Goal: Find specific page/section: Find specific page/section

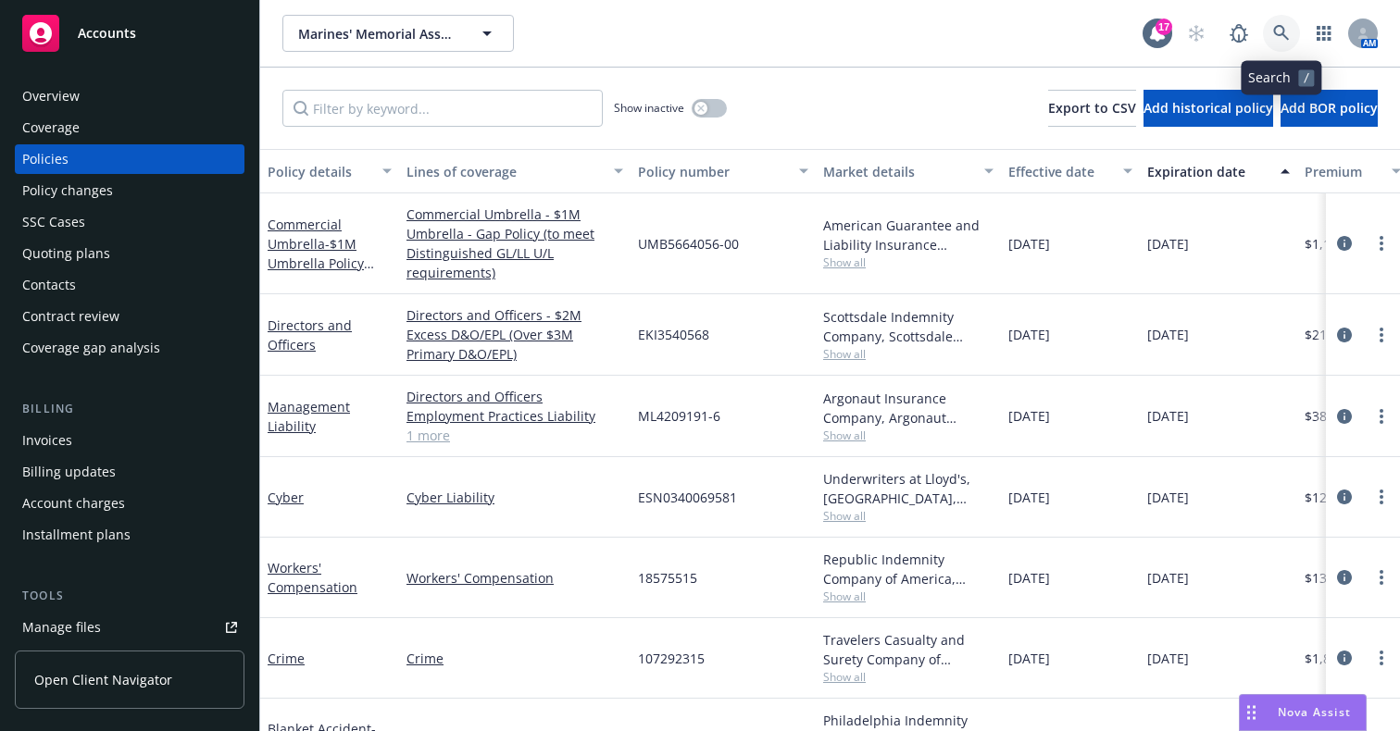
click at [1285, 32] on icon at bounding box center [1281, 33] width 17 height 17
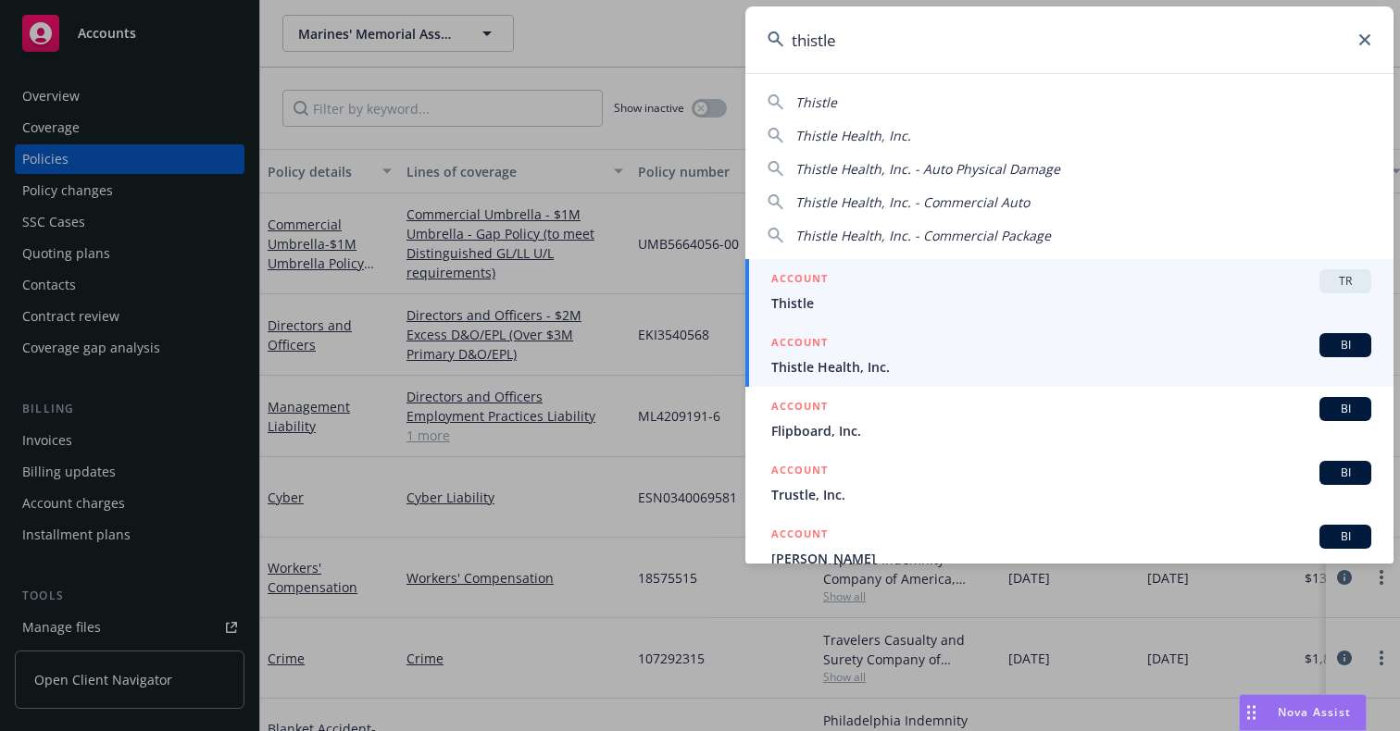
type input "thistle"
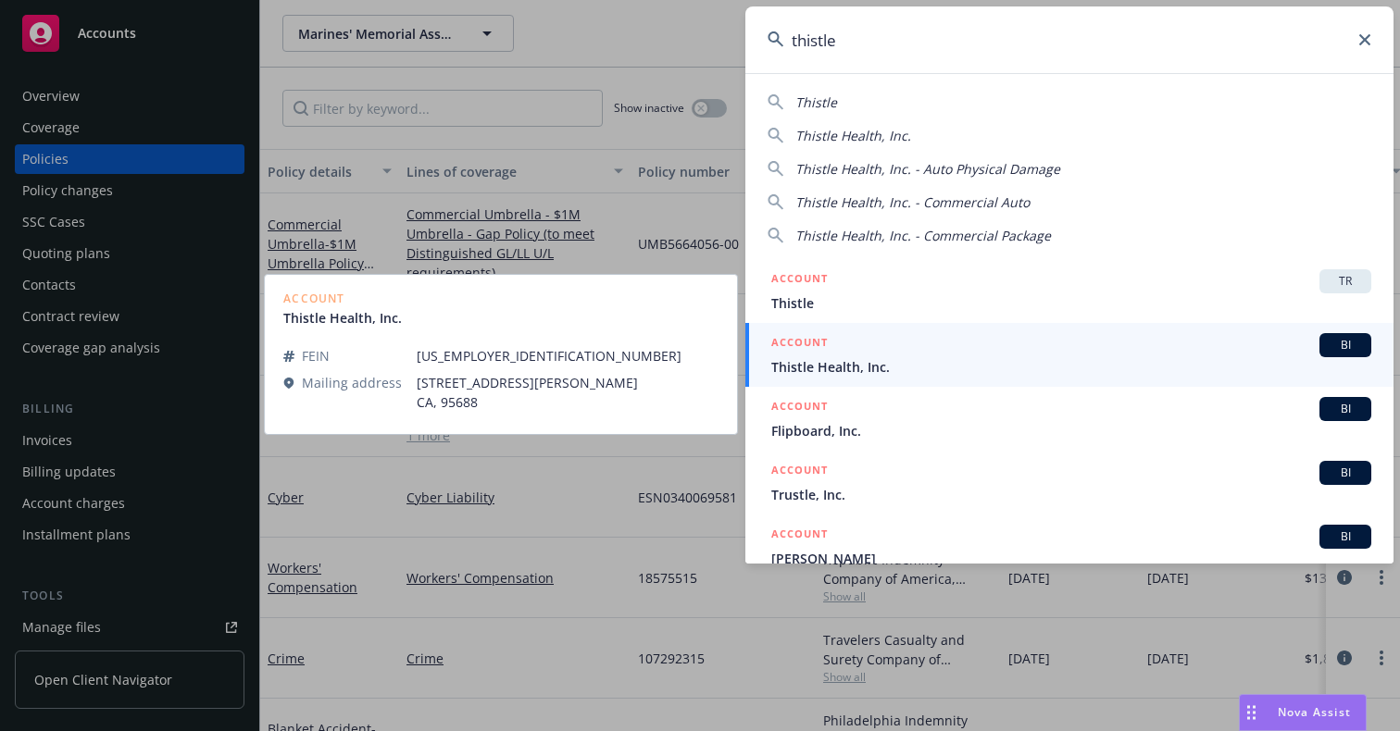
click at [859, 364] on span "Thistle Health, Inc." at bounding box center [1071, 366] width 600 height 19
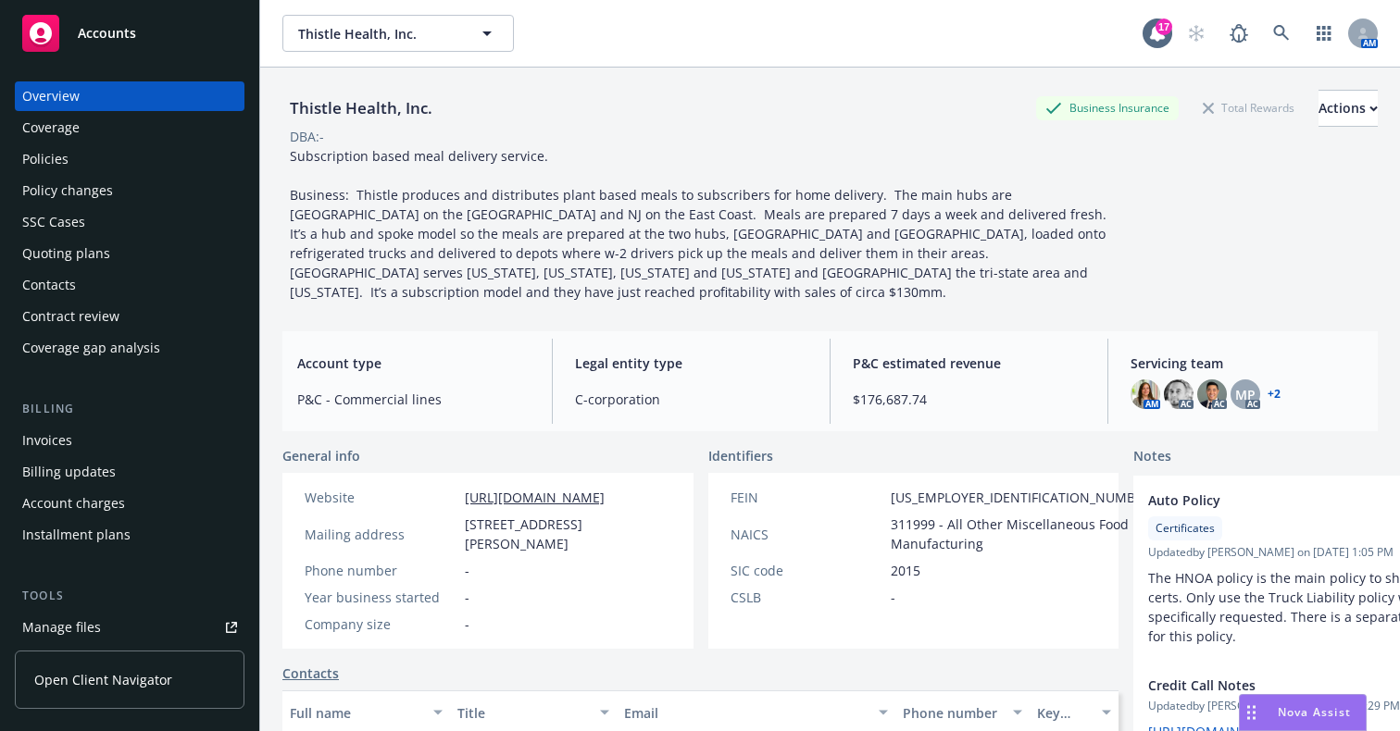
click at [933, 268] on div "Subscription based meal delivery service. Business: Thistle produces and distri…" at bounding box center [698, 224] width 833 height 156
click at [109, 147] on div "Policies" at bounding box center [129, 159] width 215 height 30
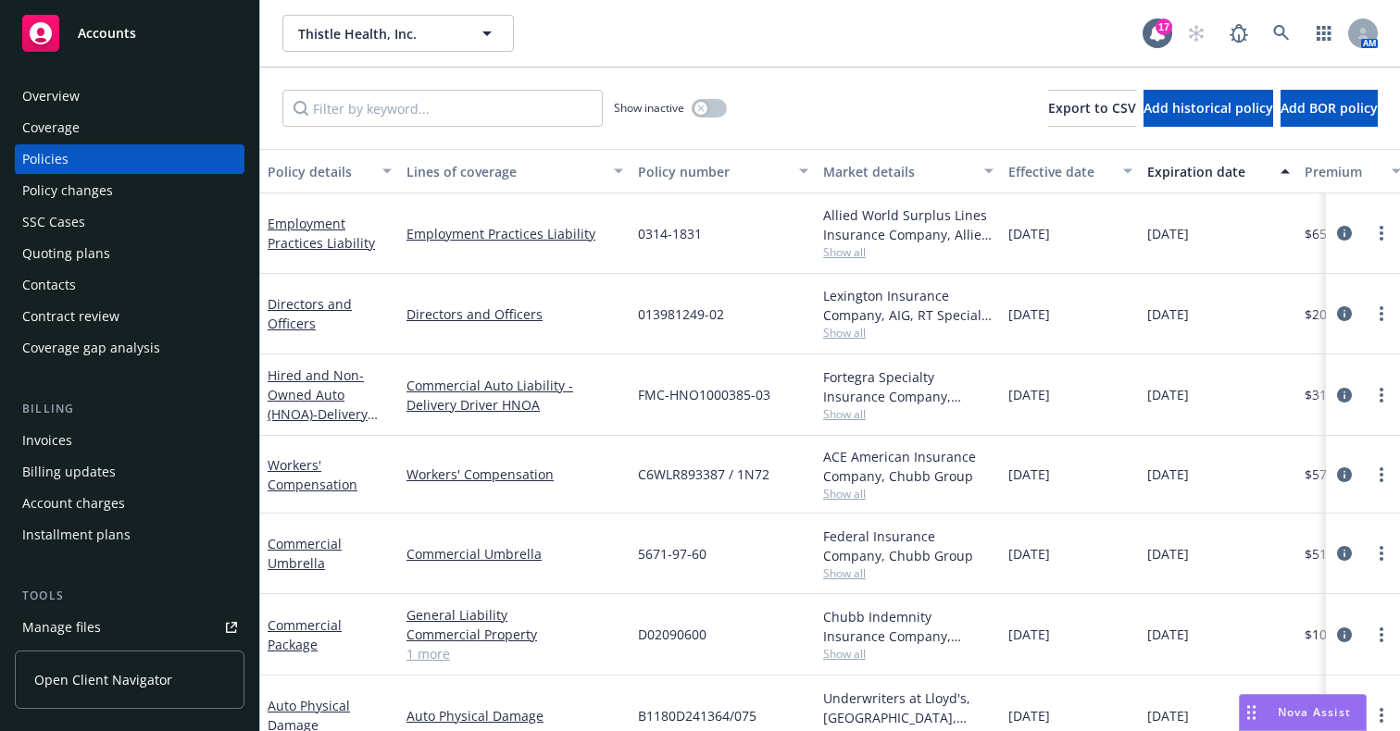
scroll to position [93, 0]
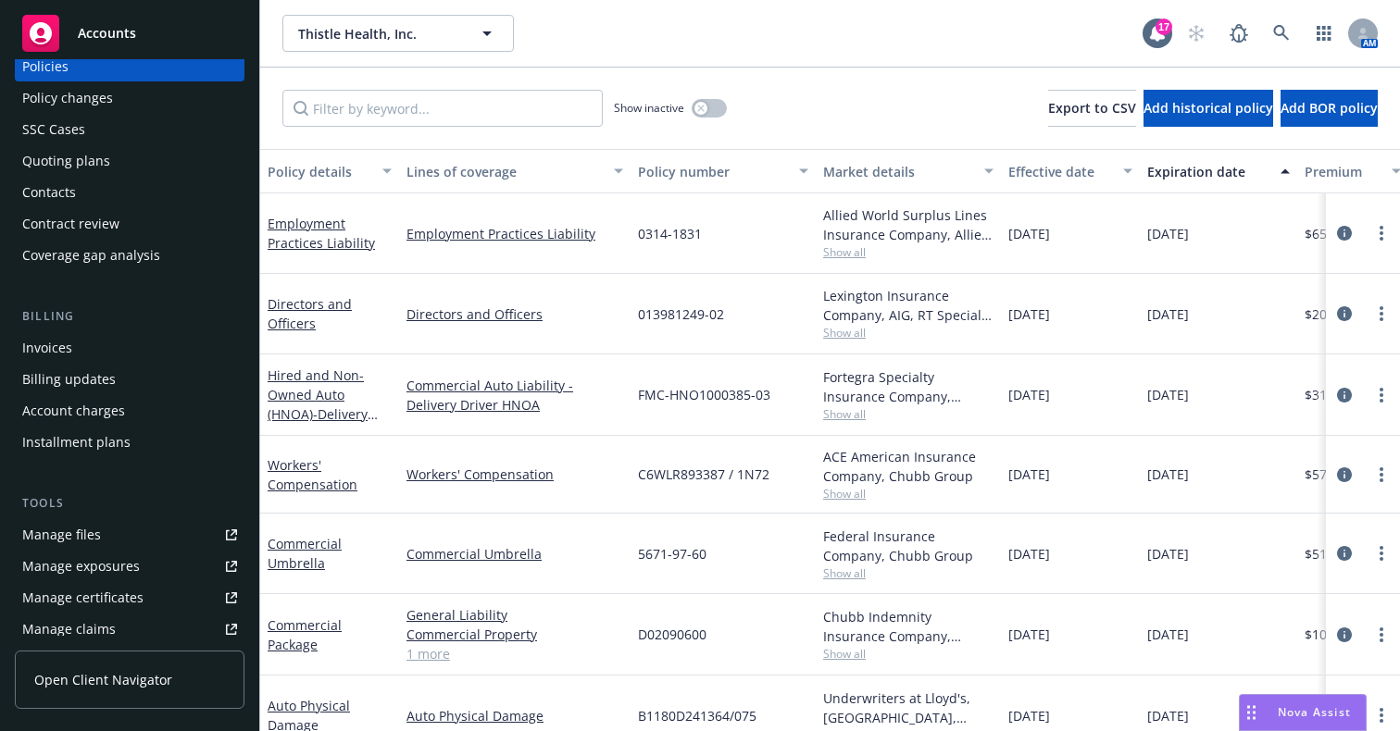
click at [89, 543] on div "Manage files" at bounding box center [61, 535] width 79 height 30
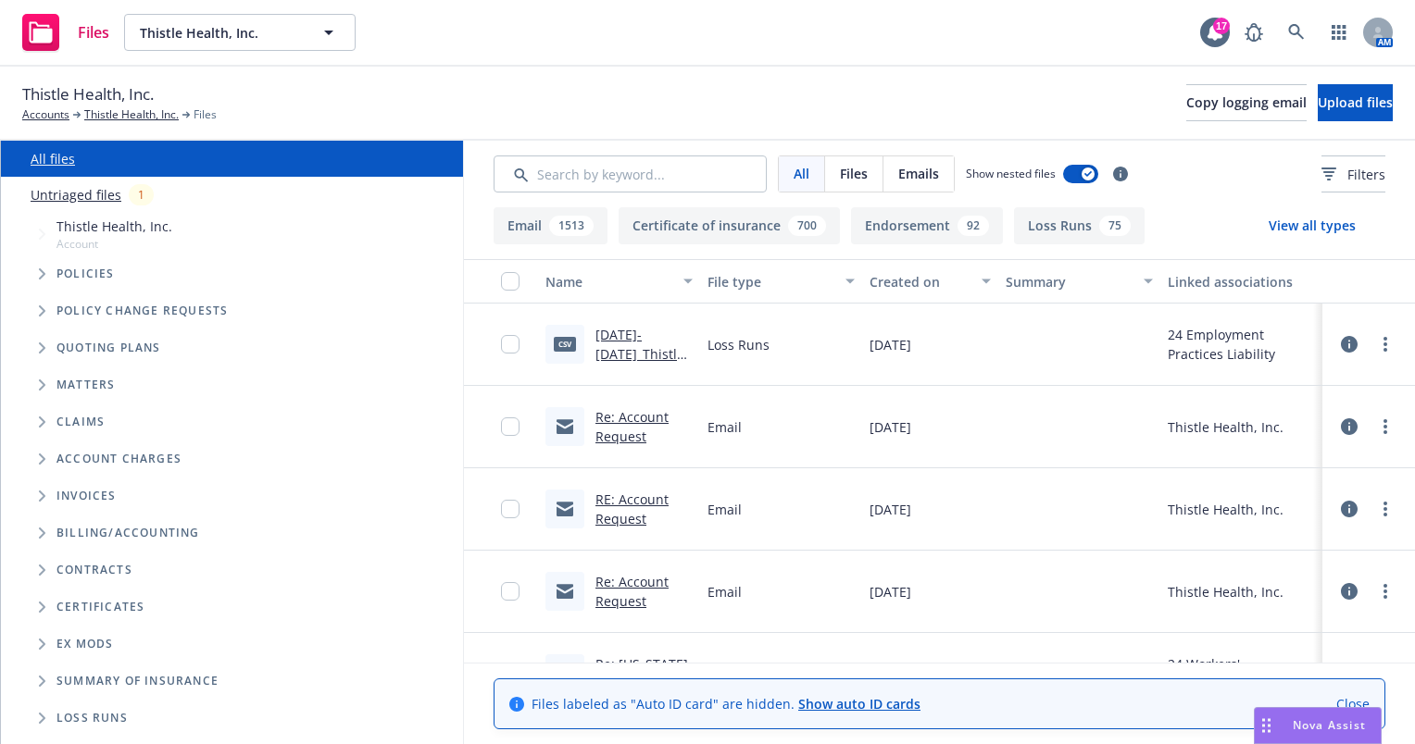
scroll to position [74, 0]
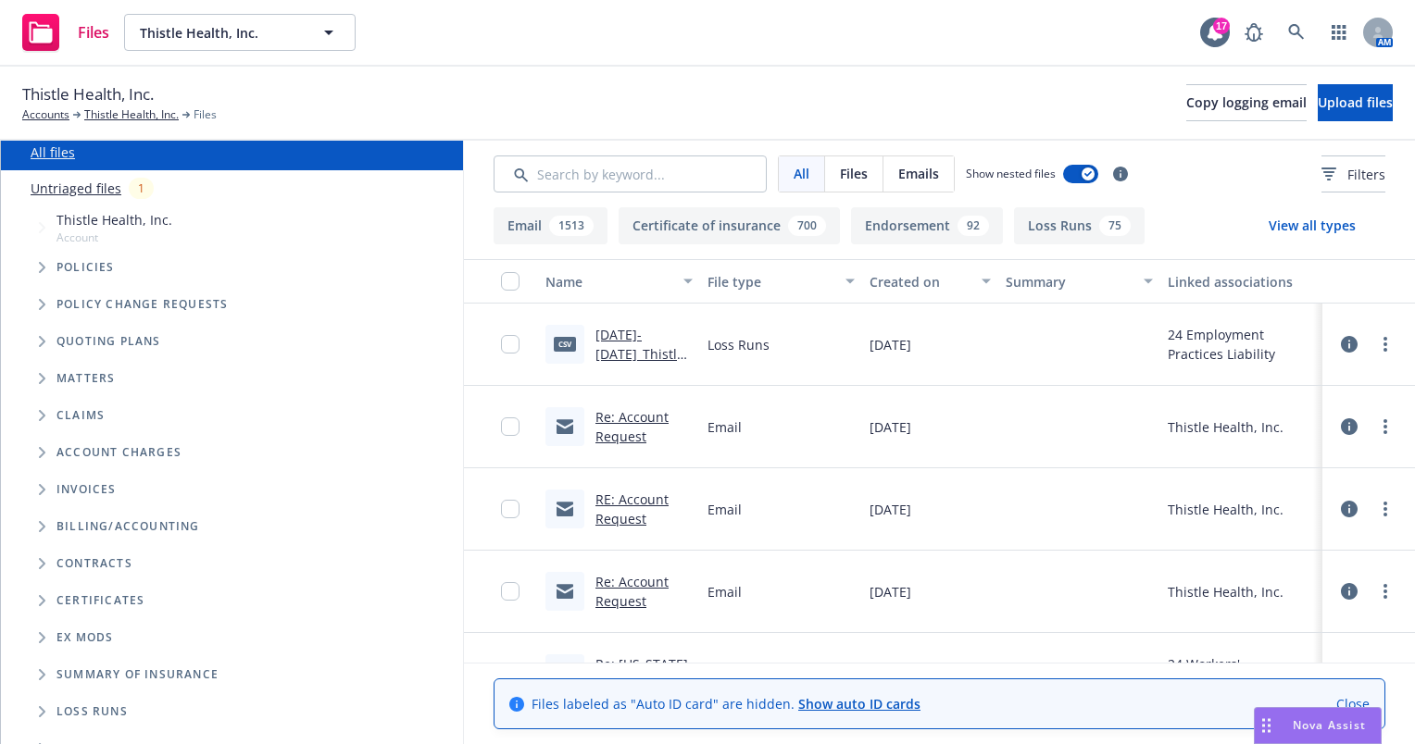
click at [870, 181] on div "Files" at bounding box center [854, 173] width 58 height 35
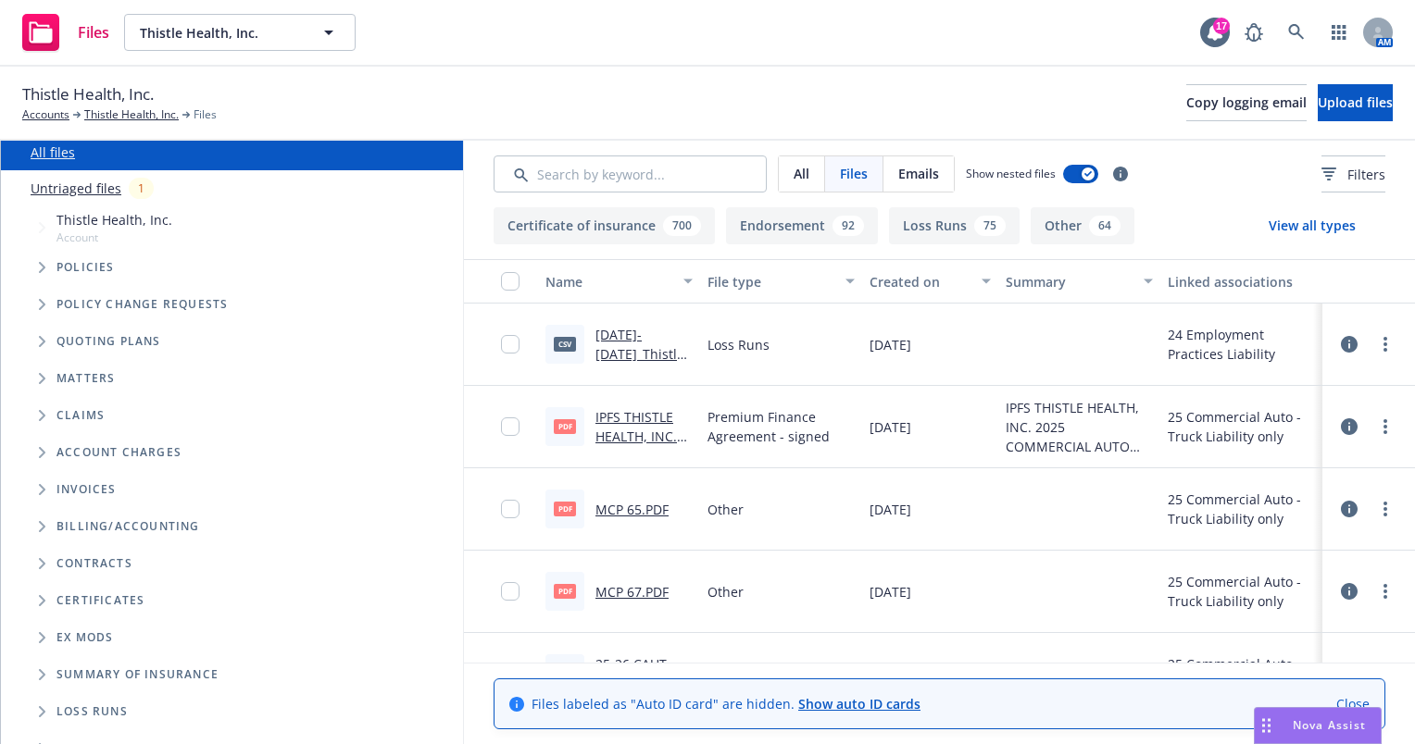
click at [40, 262] on icon "Tree Example" at bounding box center [42, 267] width 6 height 11
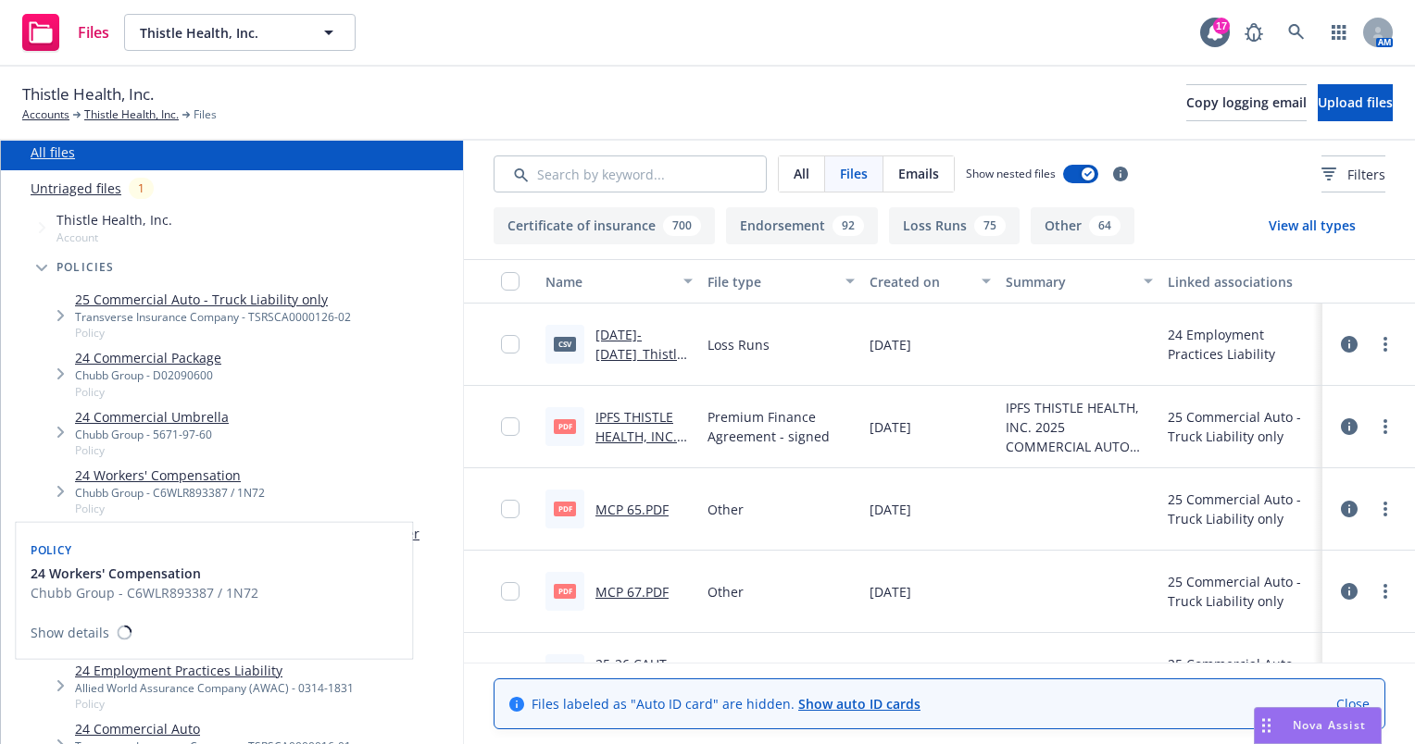
click at [176, 474] on link "24 Workers' Compensation" at bounding box center [170, 475] width 190 height 19
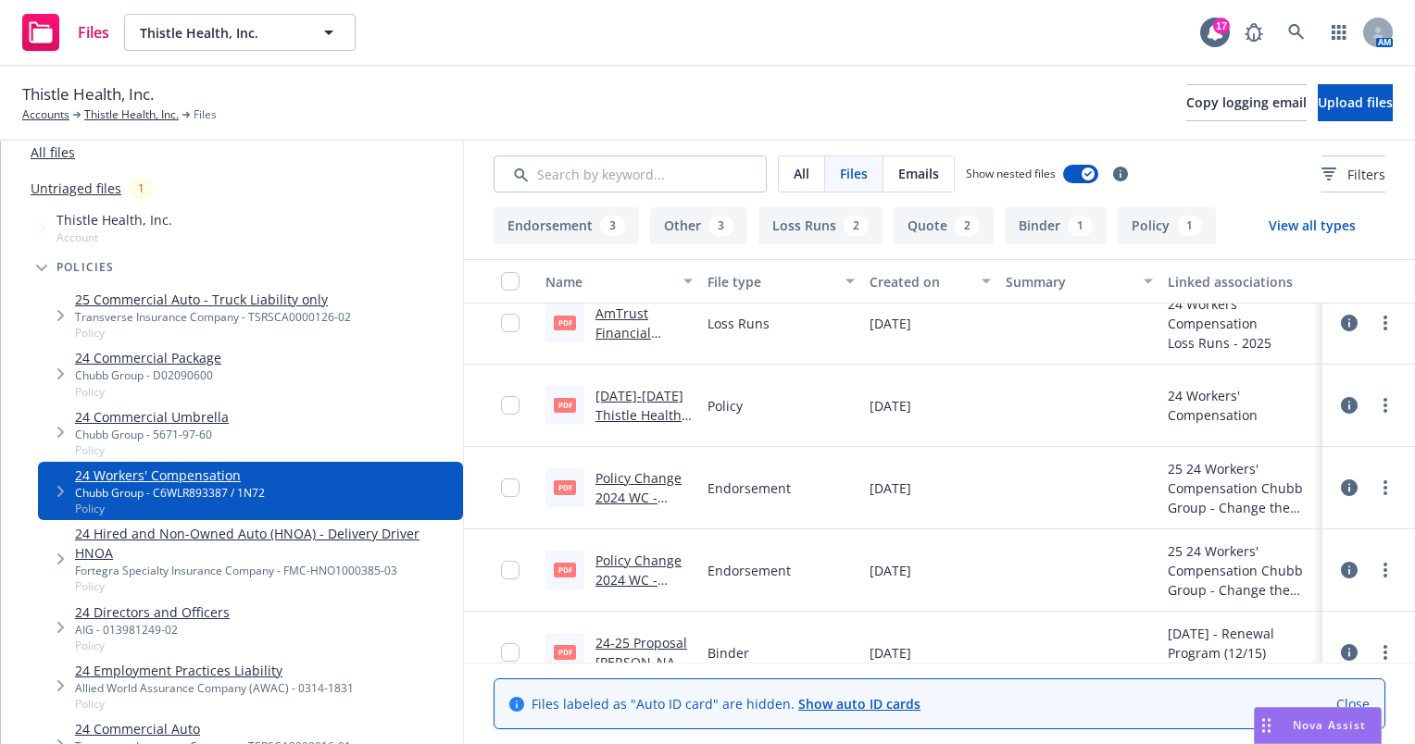
scroll to position [278, 0]
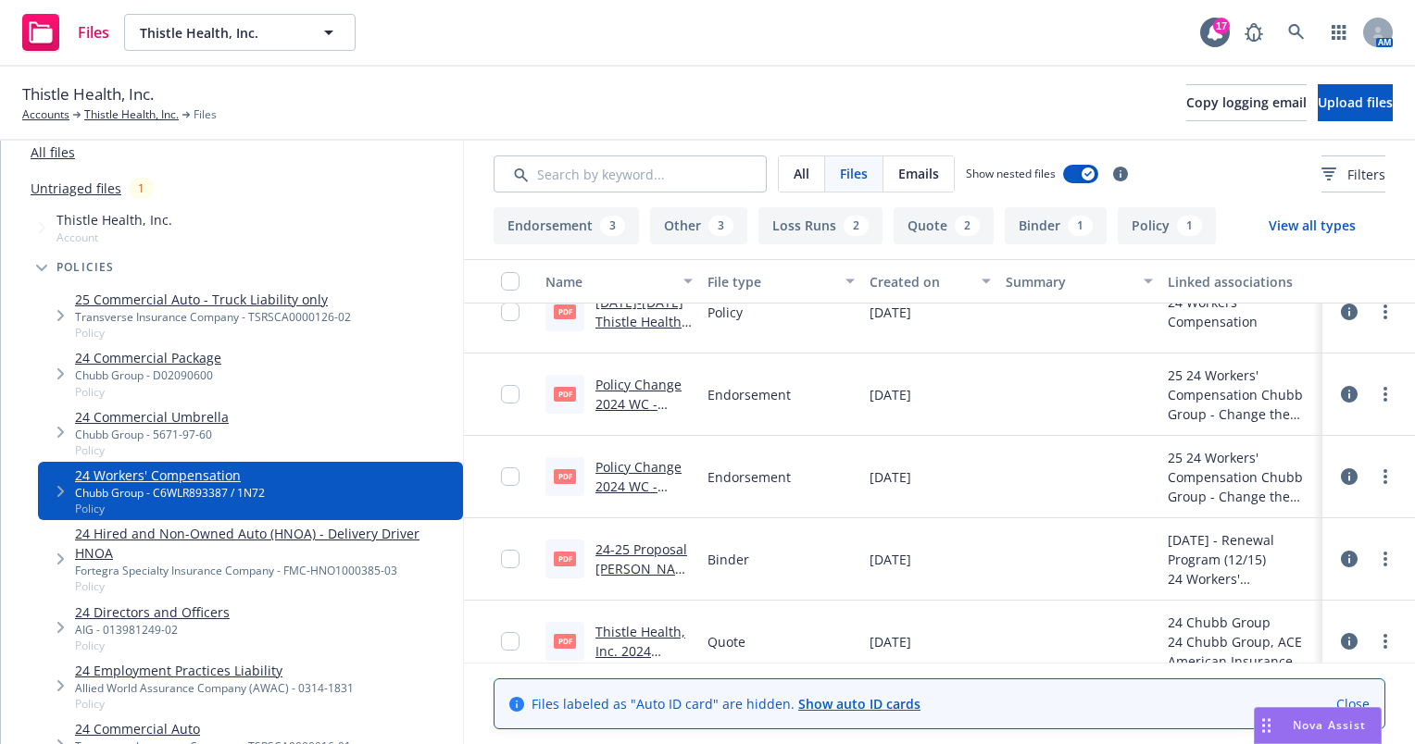
click at [638, 547] on link "24-25 Proposal [PERSON_NAME].pdf" at bounding box center [641, 569] width 92 height 56
click at [618, 178] on input "Search by keyword..." at bounding box center [629, 174] width 273 height 37
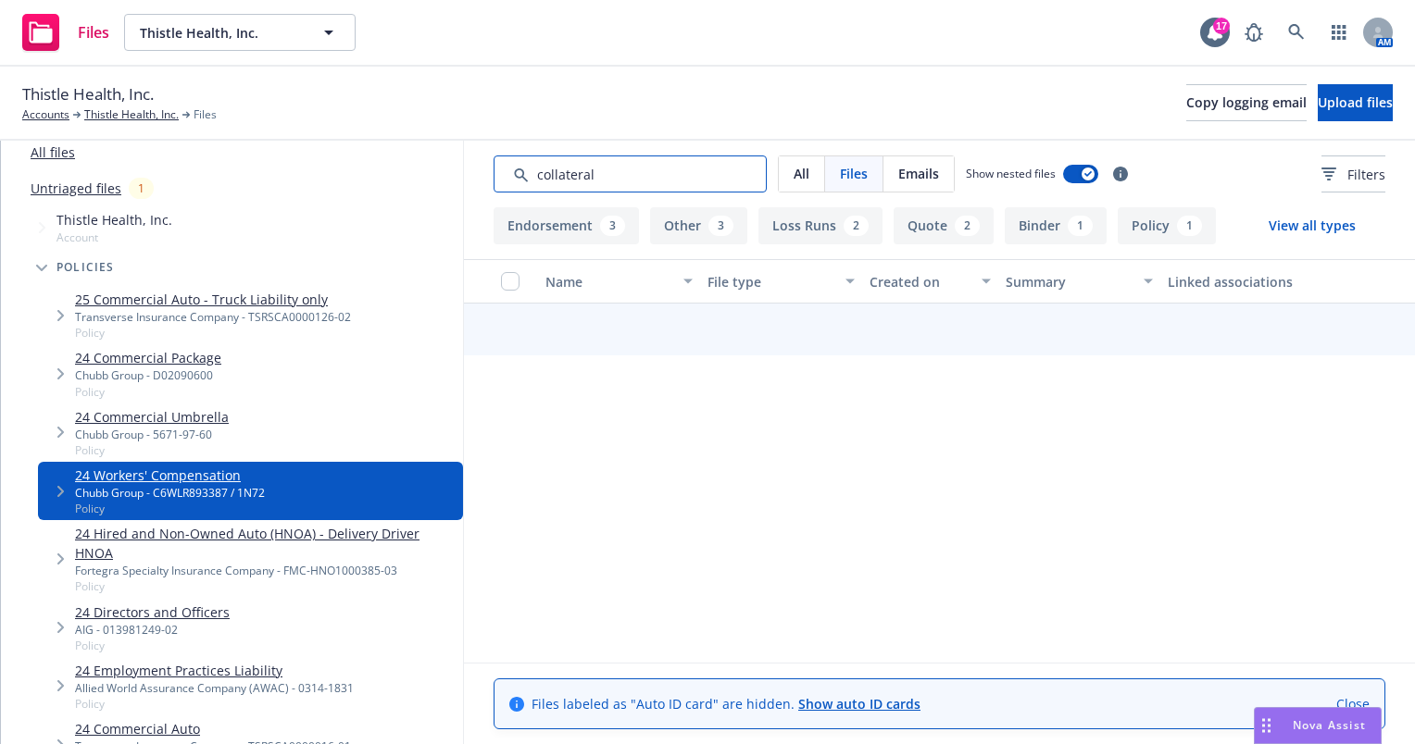
type input "collateral"
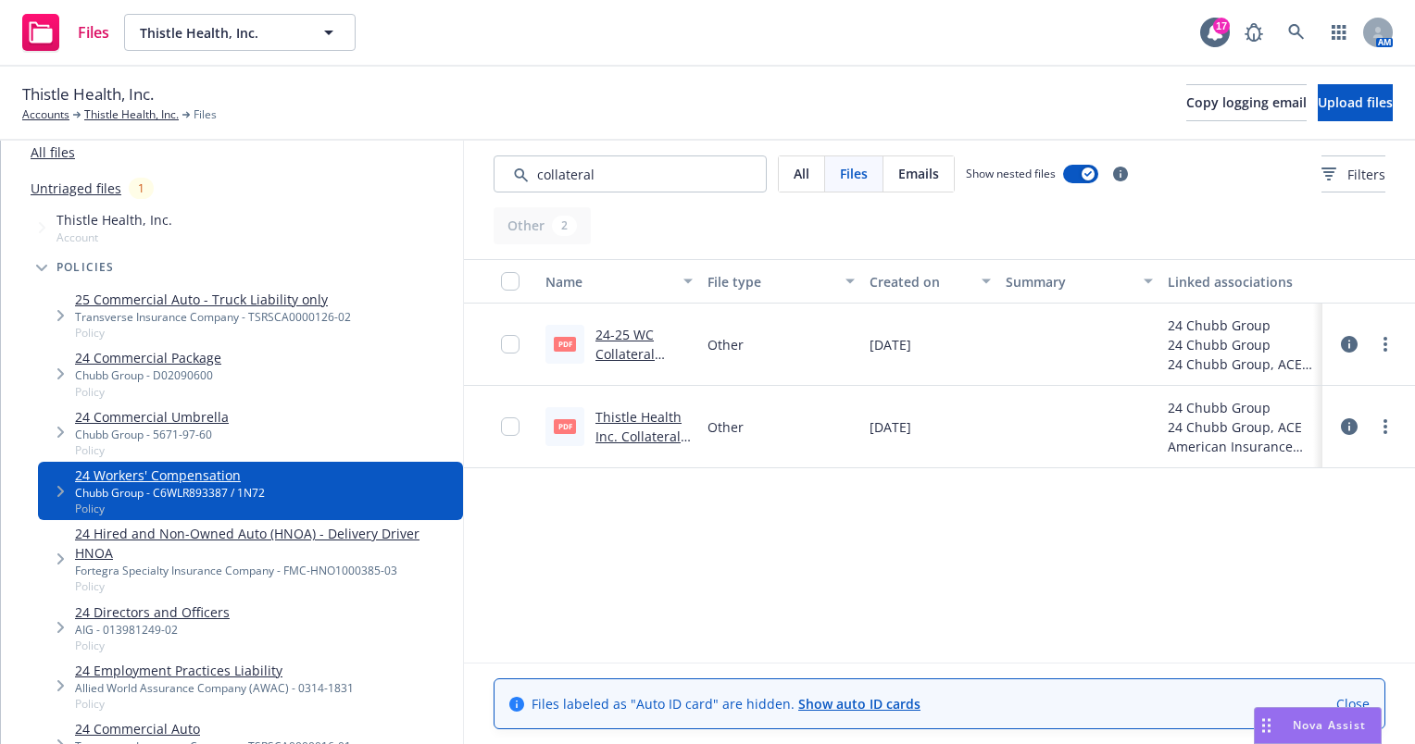
click at [632, 341] on link "24-25 WC Collateral Exhibit - Chubb.pdf" at bounding box center [628, 364] width 67 height 76
click at [658, 437] on link "Thistle Health Inc. Collateral Exhibit 2024 - [DATE].pdf" at bounding box center [638, 446] width 86 height 76
